Goal: Task Accomplishment & Management: Manage account settings

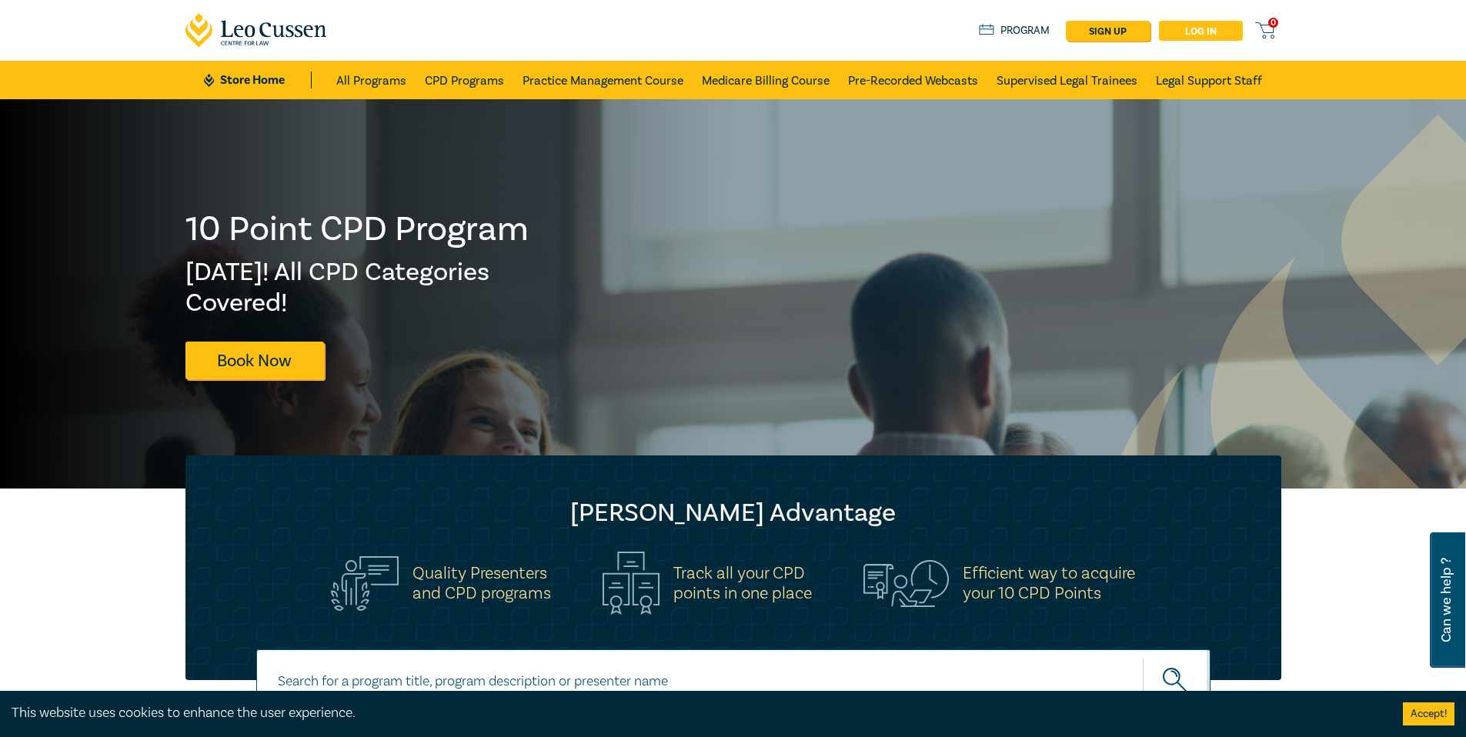
click at [1204, 34] on link "Log in" at bounding box center [1201, 31] width 84 height 20
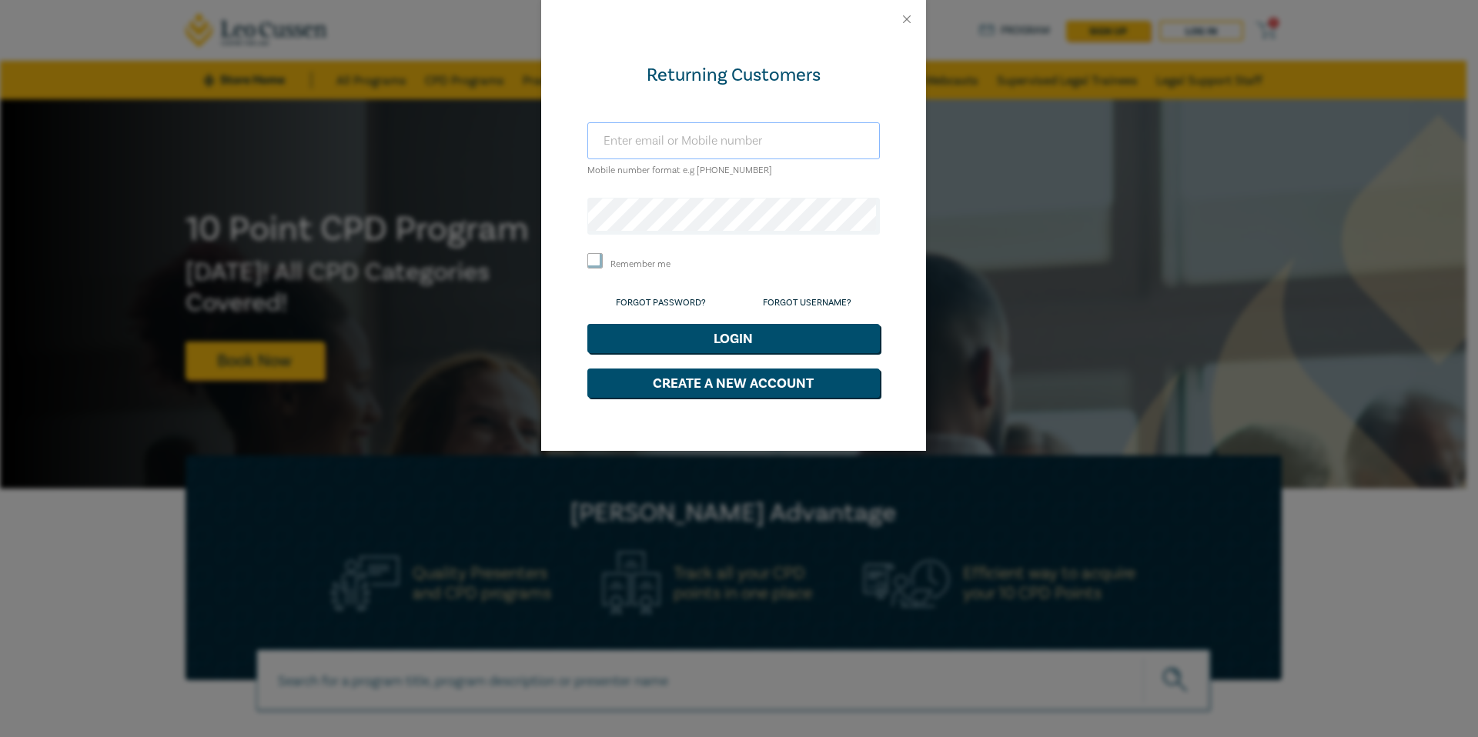
type input "laura.henschke@gmail.com"
click at [595, 262] on input "Remember me" at bounding box center [594, 260] width 15 height 15
checkbox input "true"
click at [716, 346] on button "Login" at bounding box center [733, 338] width 292 height 29
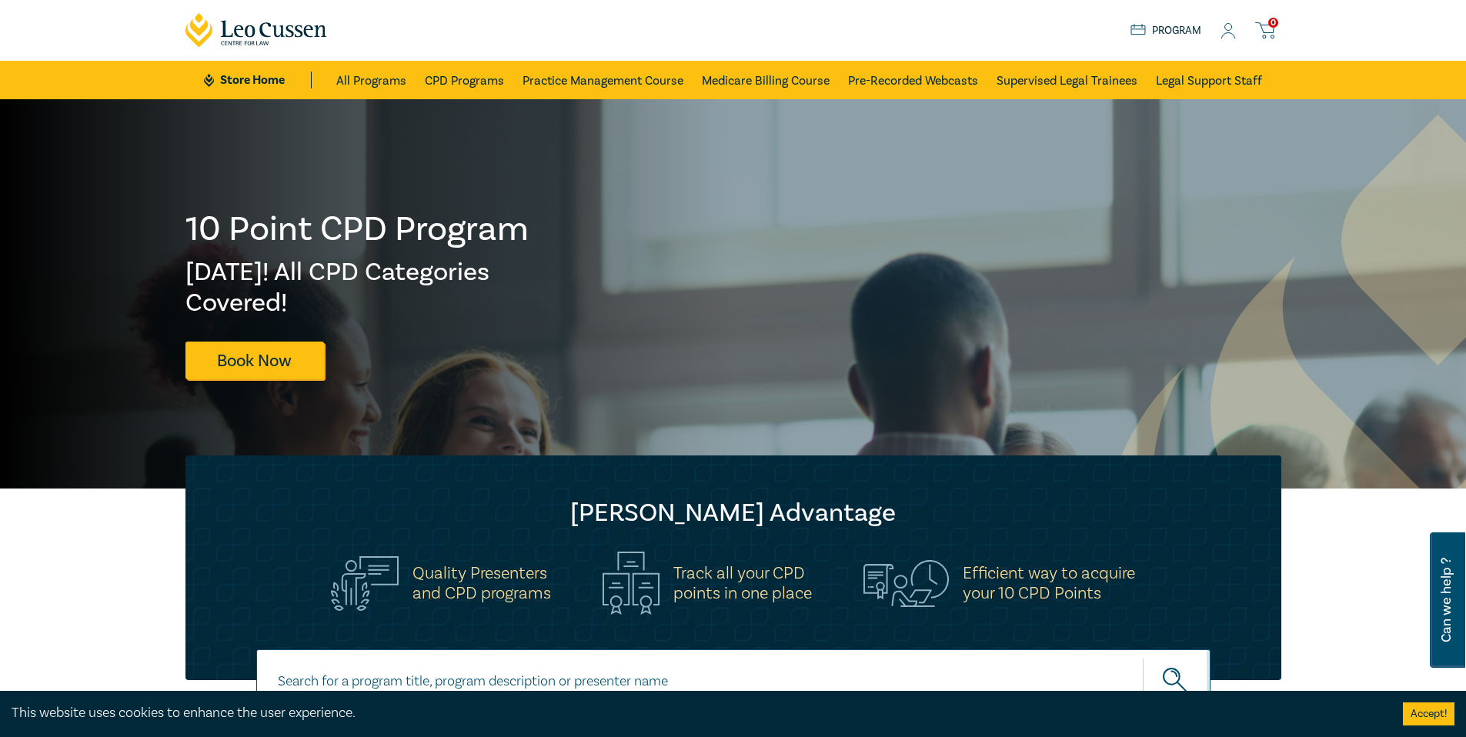
click at [1232, 29] on icon at bounding box center [1228, 31] width 15 height 16
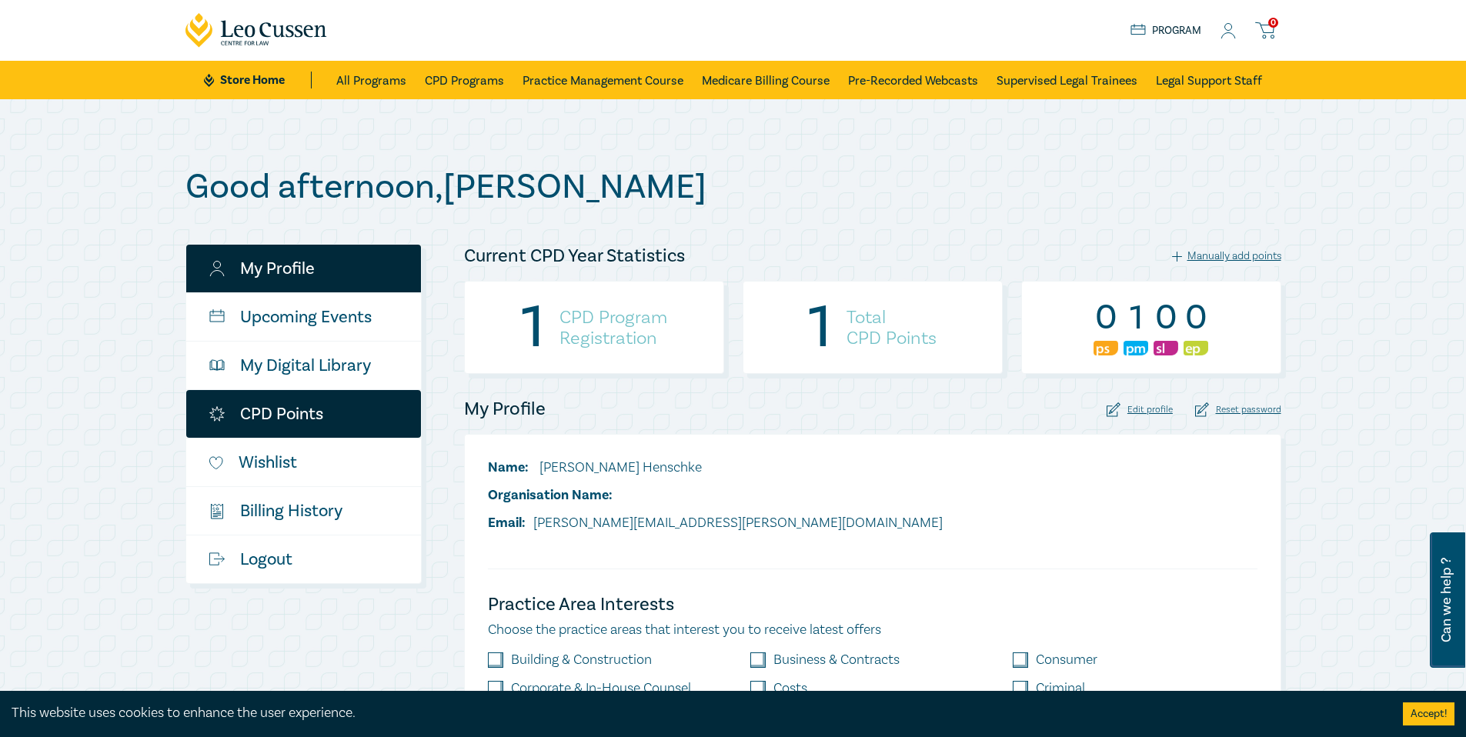
click at [274, 406] on link "CPD Points" at bounding box center [303, 414] width 235 height 48
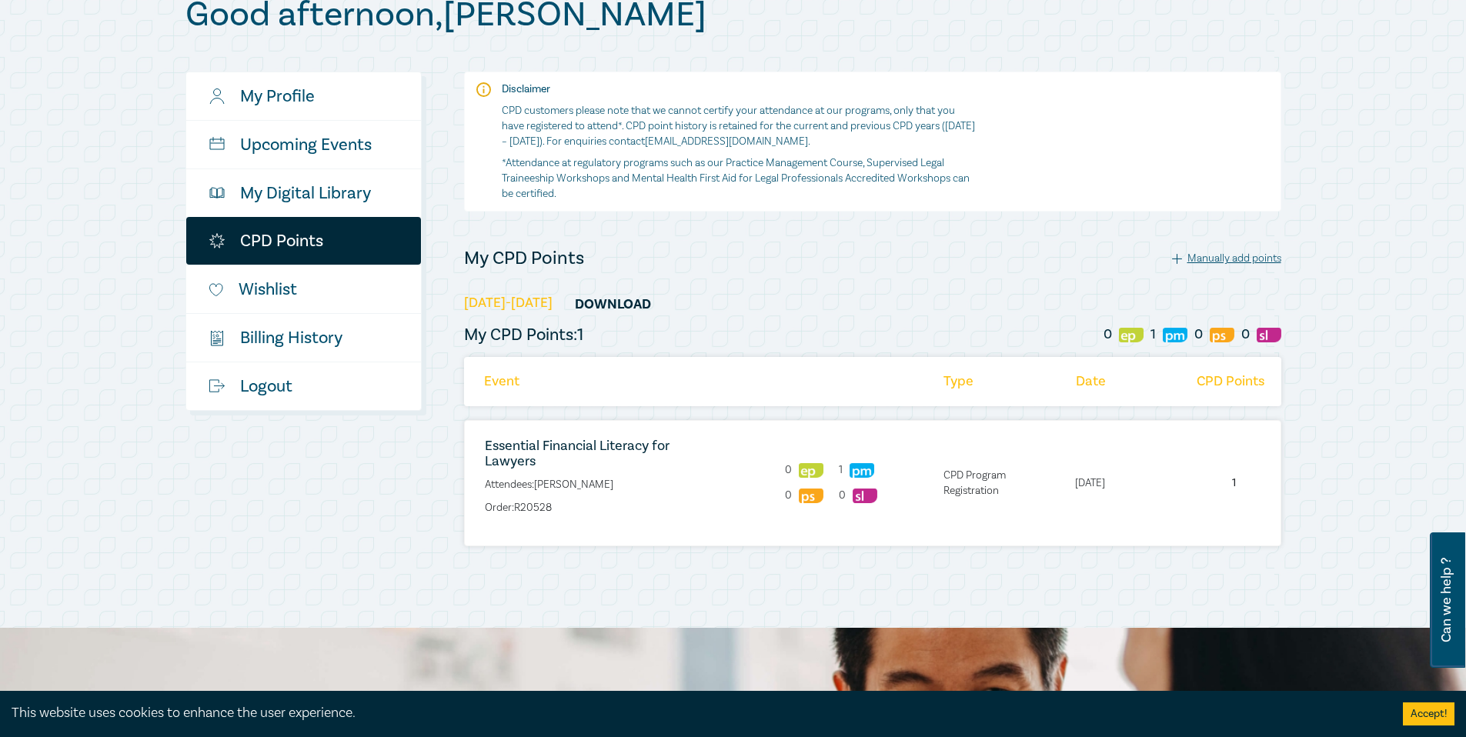
scroll to position [202, 0]
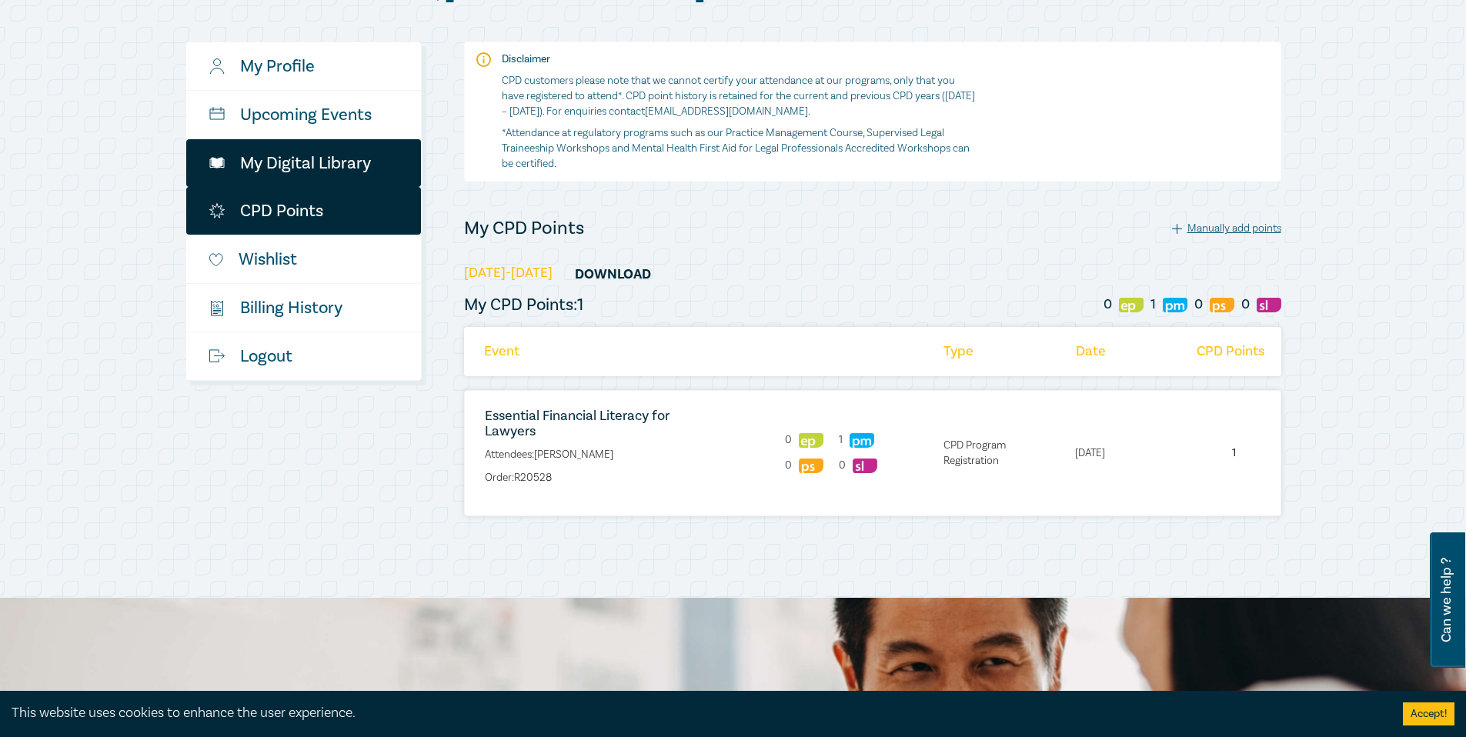
click at [276, 163] on link "My Digital Library" at bounding box center [303, 163] width 235 height 48
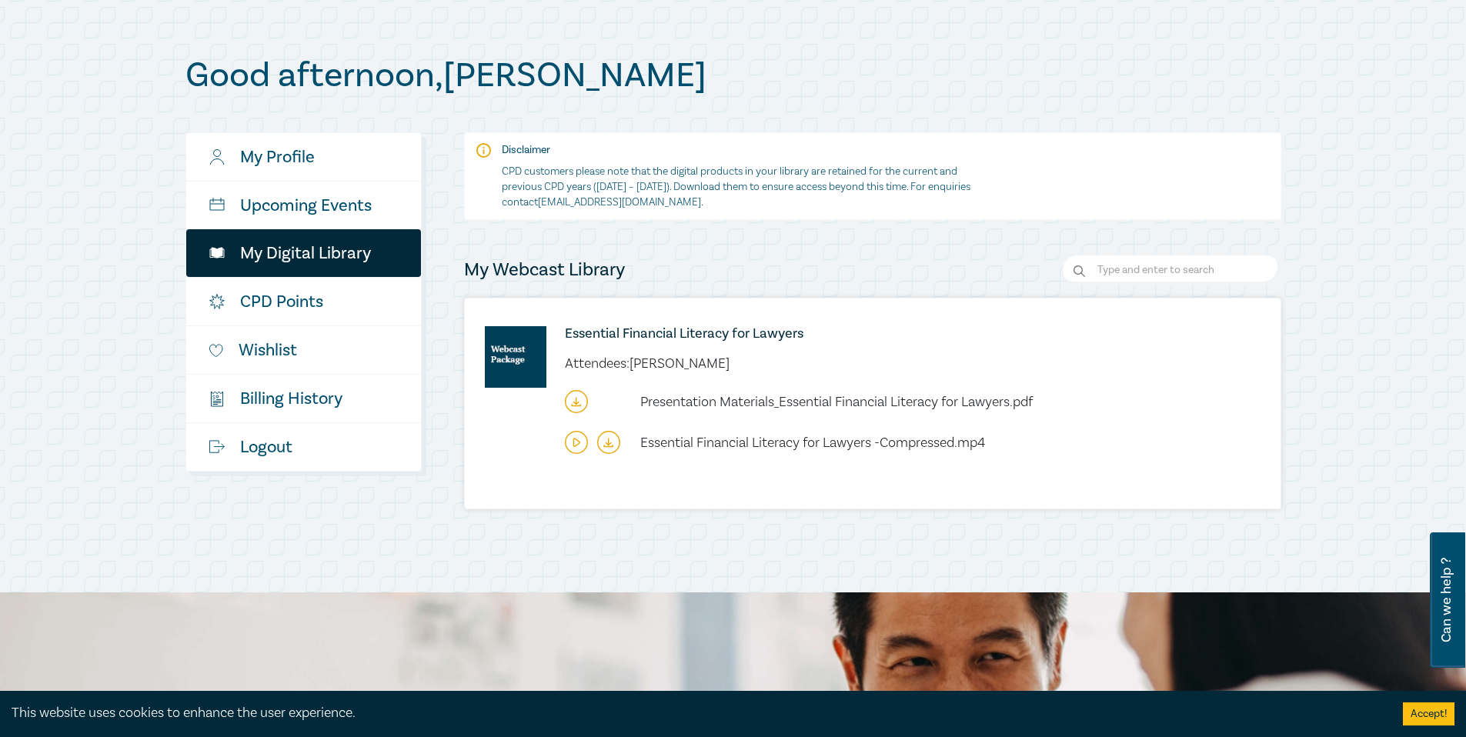
scroll to position [137, 0]
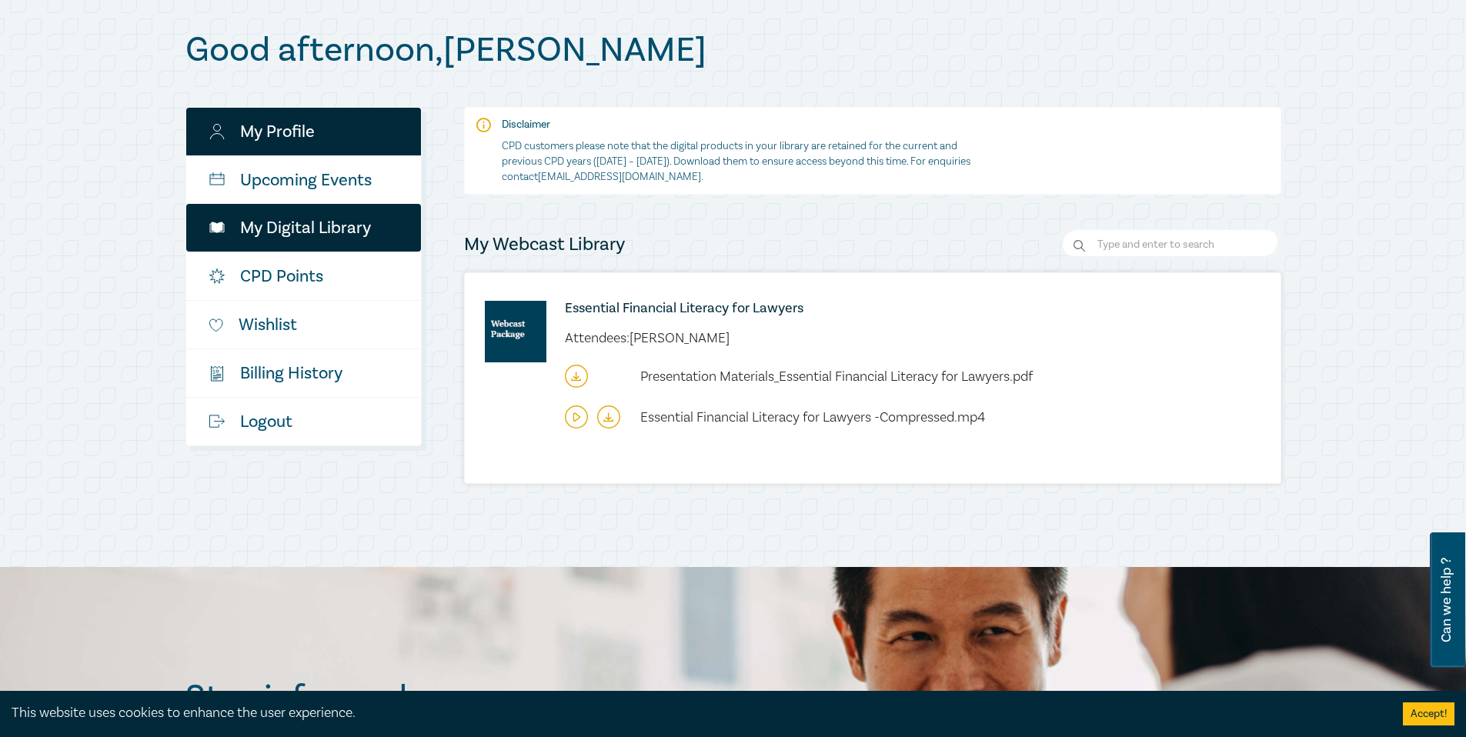
click at [263, 128] on link "My Profile" at bounding box center [303, 132] width 235 height 48
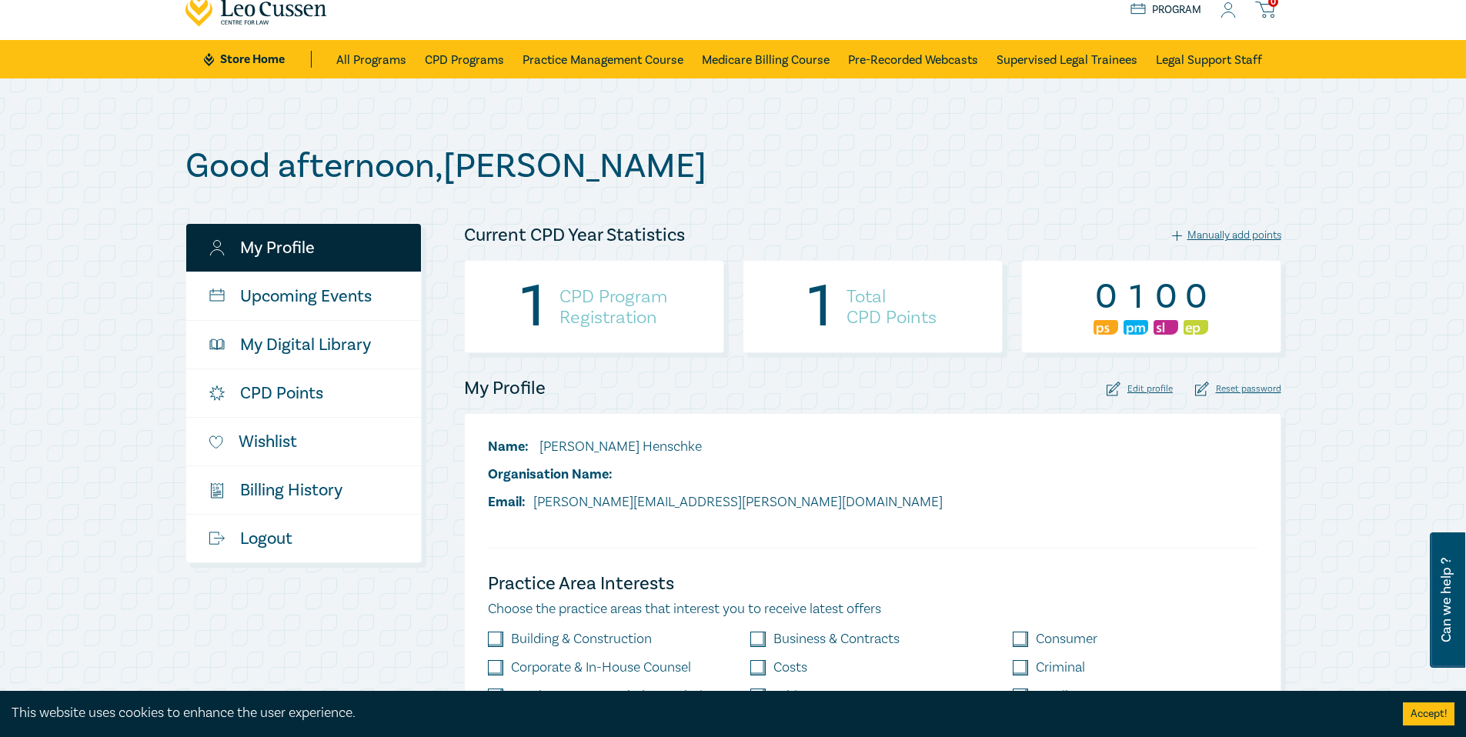
scroll to position [42, 0]
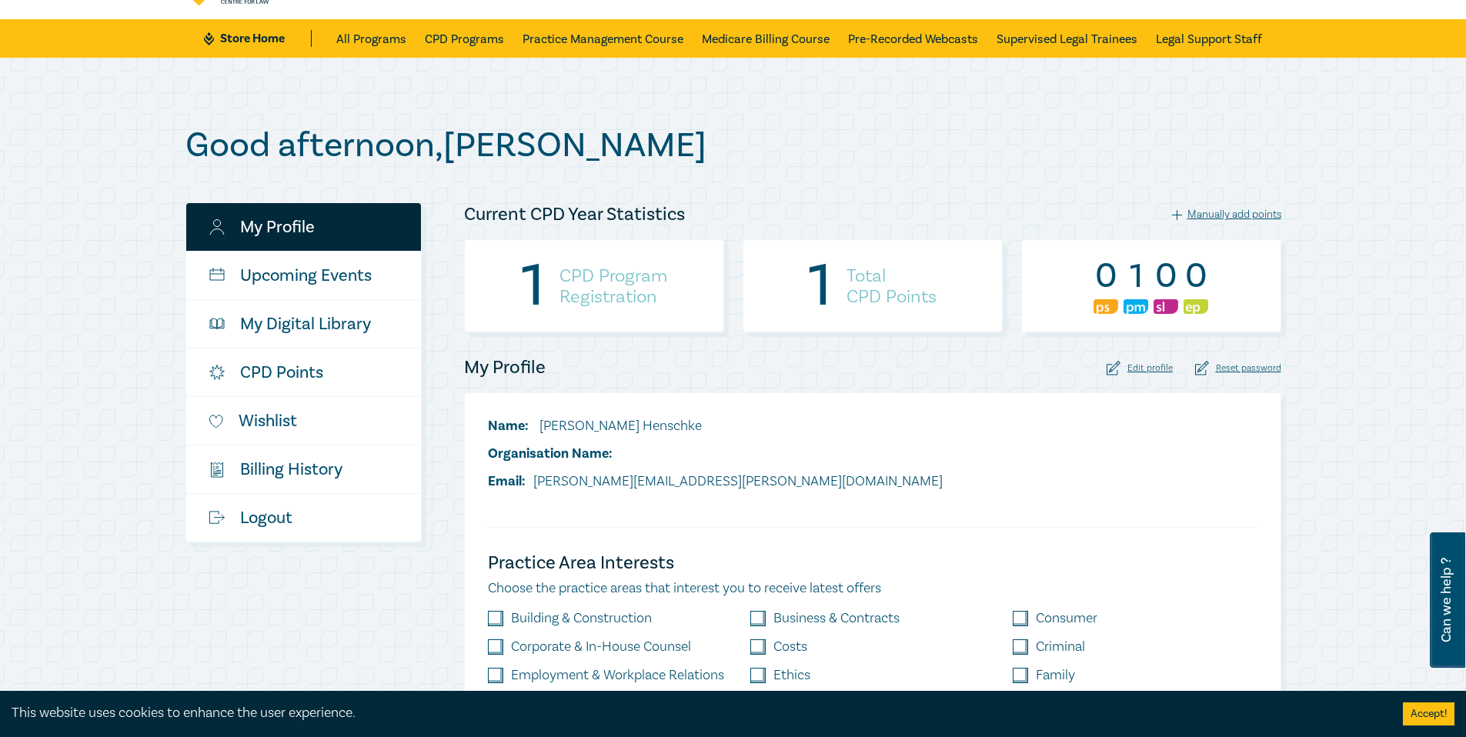
click at [834, 271] on div "1 Total CPD Points" at bounding box center [873, 285] width 260 height 93
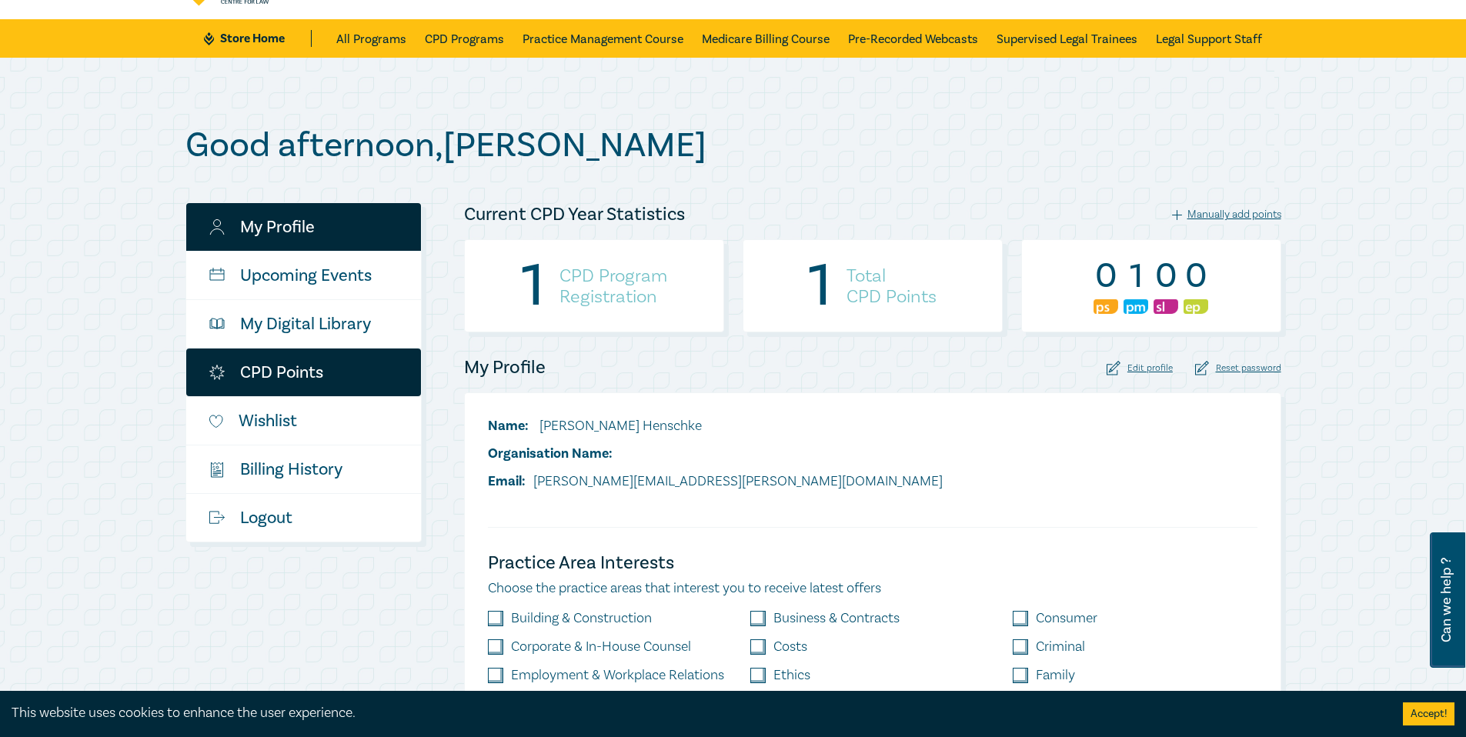
click at [279, 374] on link "CPD Points" at bounding box center [303, 373] width 235 height 48
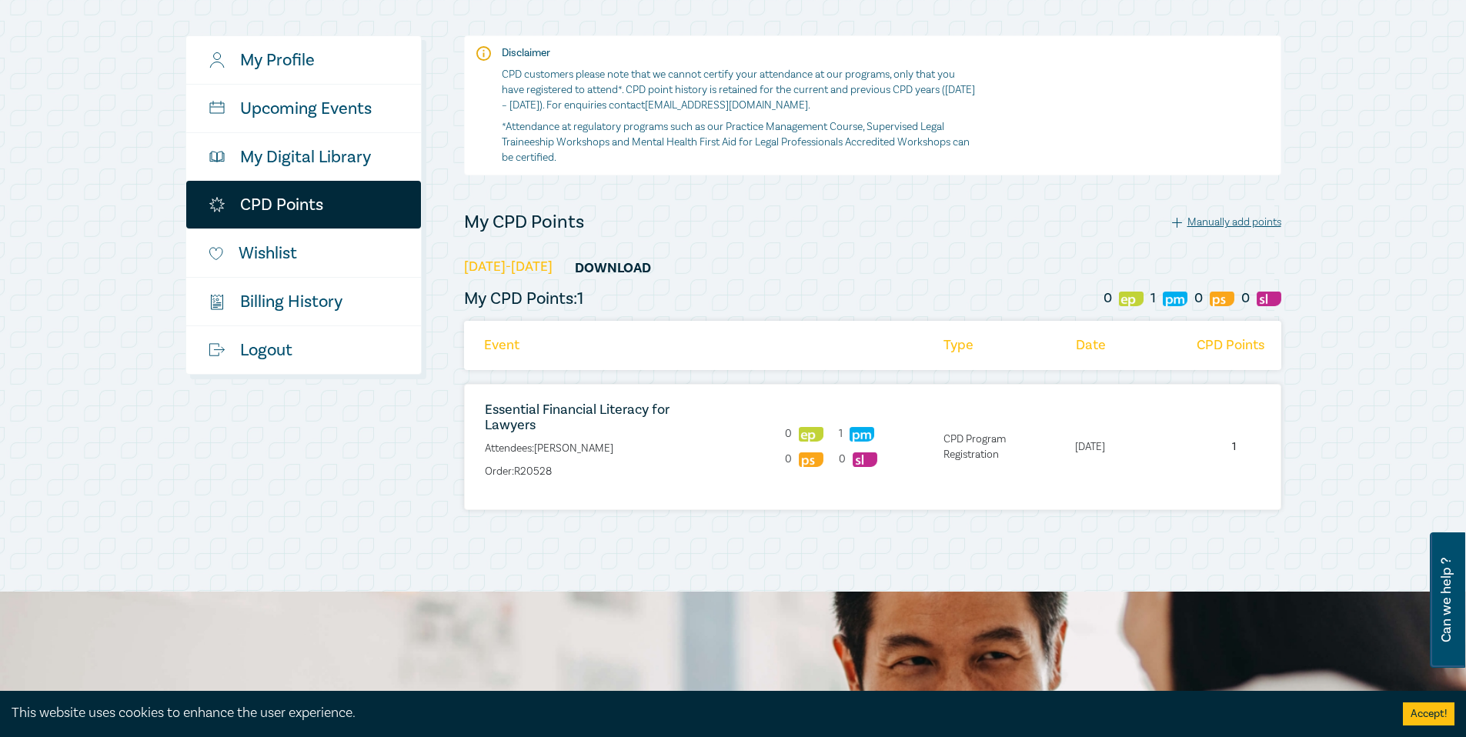
scroll to position [284, 0]
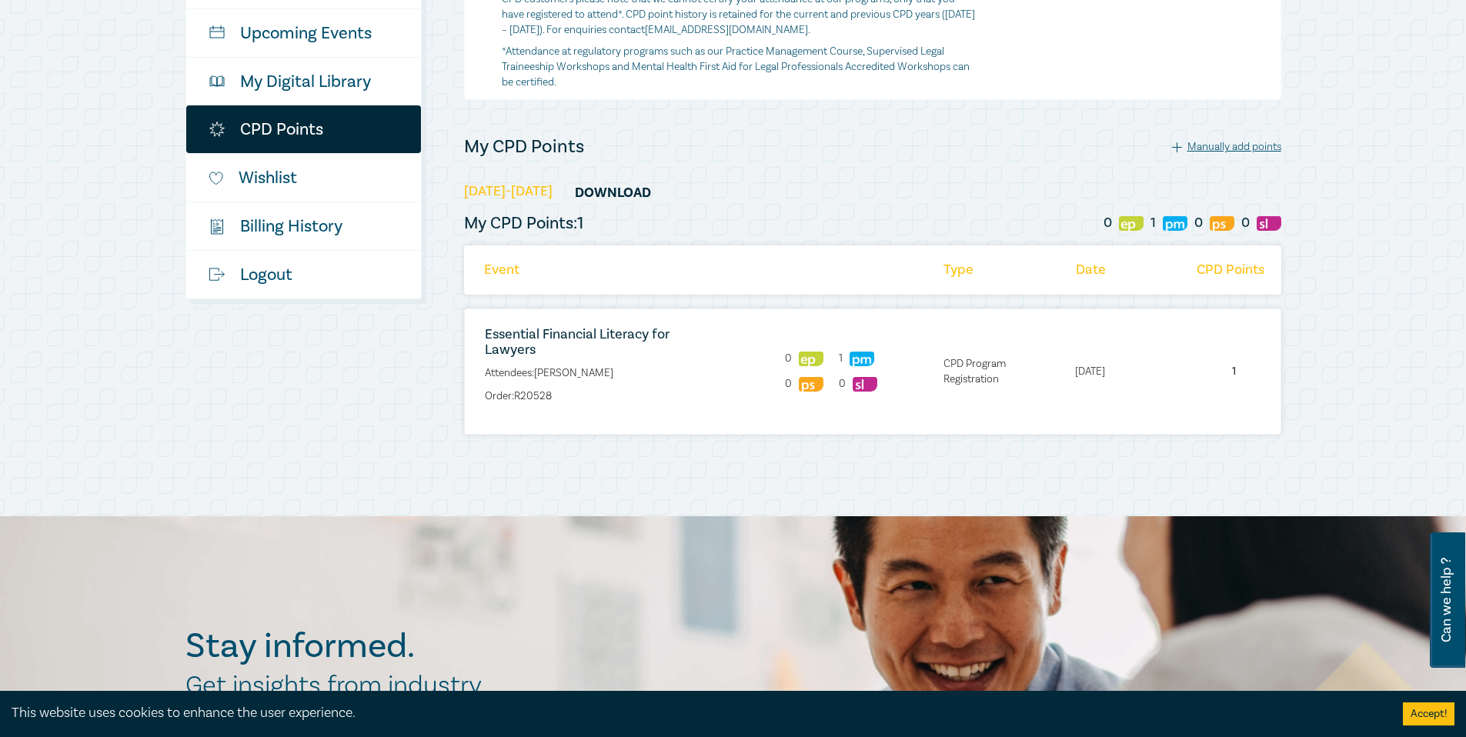
click at [574, 277] on li "Event" at bounding box center [602, 269] width 277 height 49
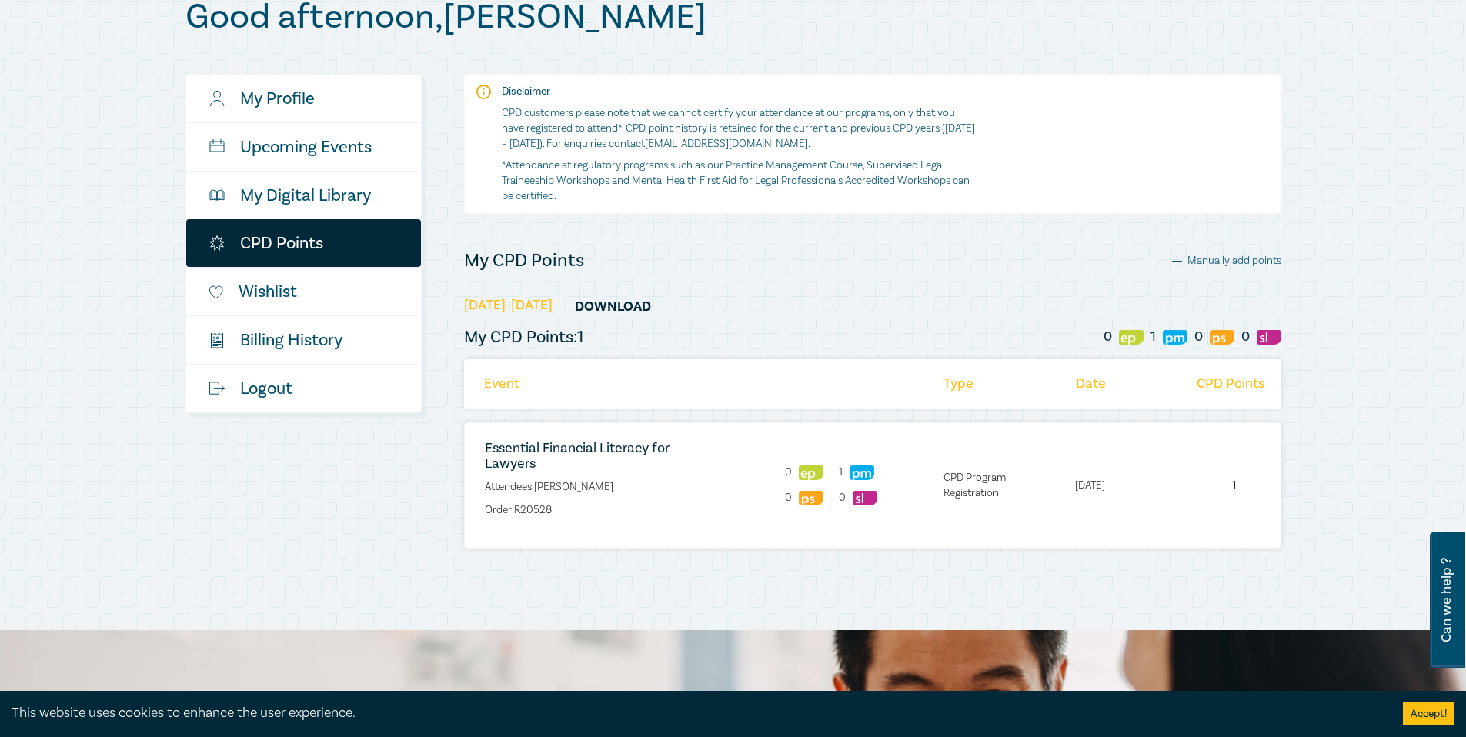
scroll to position [0, 0]
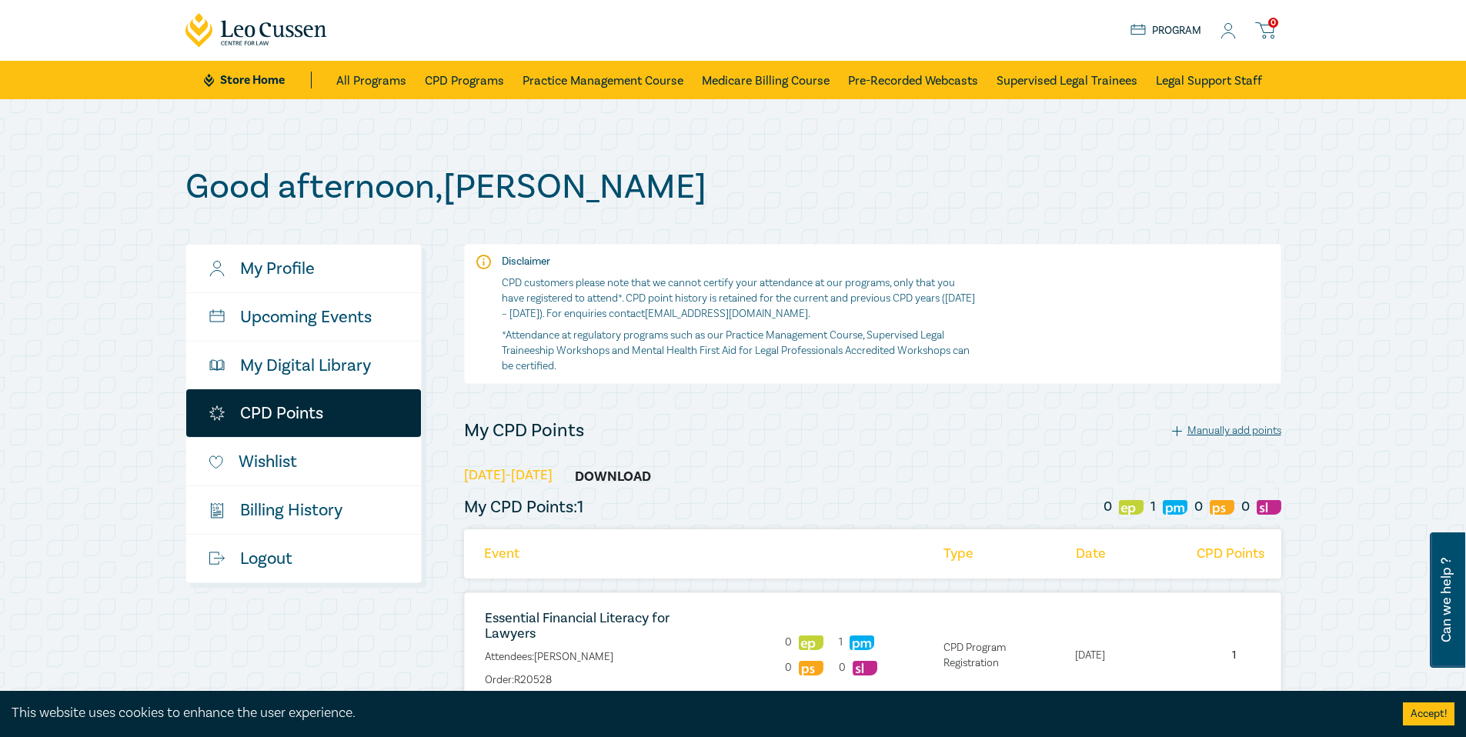
click at [596, 480] on link "Download" at bounding box center [613, 476] width 115 height 29
